Goal: Check status

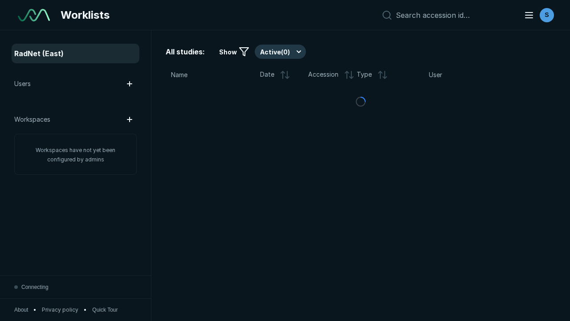
scroll to position [2433, 3711]
